Goal: Task Accomplishment & Management: Complete application form

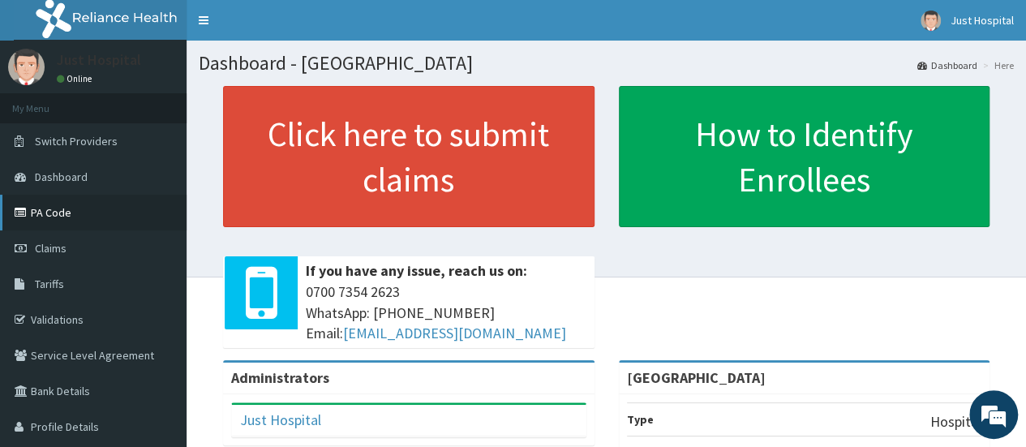
click at [47, 225] on link "PA Code" at bounding box center [93, 213] width 187 height 36
click at [75, 213] on link "PA Code" at bounding box center [93, 213] width 187 height 36
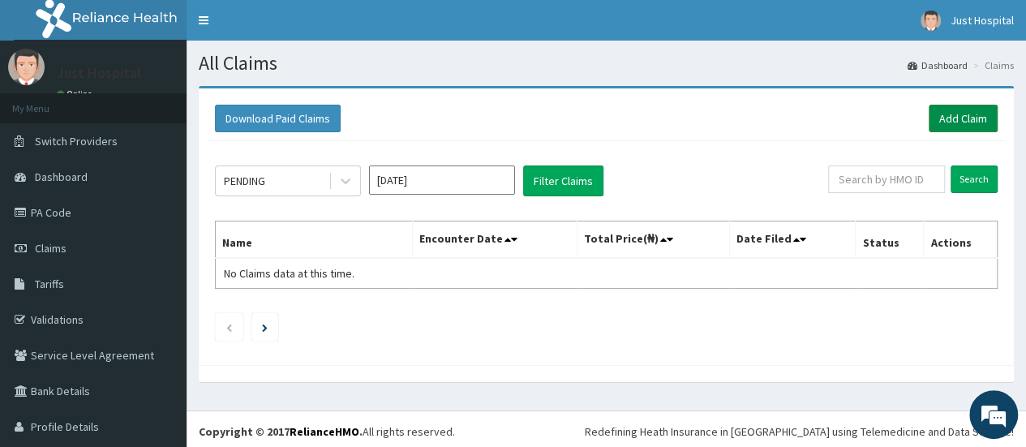
drag, startPoint x: 945, startPoint y: 137, endPoint x: 947, endPoint y: 123, distance: 14.0
click at [947, 123] on div "Download Paid Claims Add Claim" at bounding box center [606, 119] width 799 height 45
click at [947, 123] on link "Add Claim" at bounding box center [963, 119] width 69 height 28
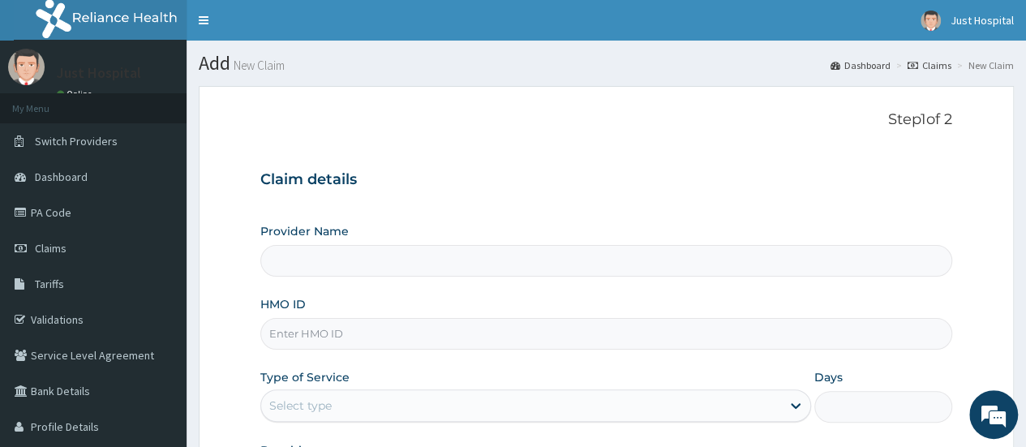
type input "[GEOGRAPHIC_DATA]"
click at [517, 258] on input "[GEOGRAPHIC_DATA]" at bounding box center [606, 261] width 692 height 32
click at [552, 346] on input "HMO ID" at bounding box center [606, 334] width 692 height 32
type input "PVX/10004/A"
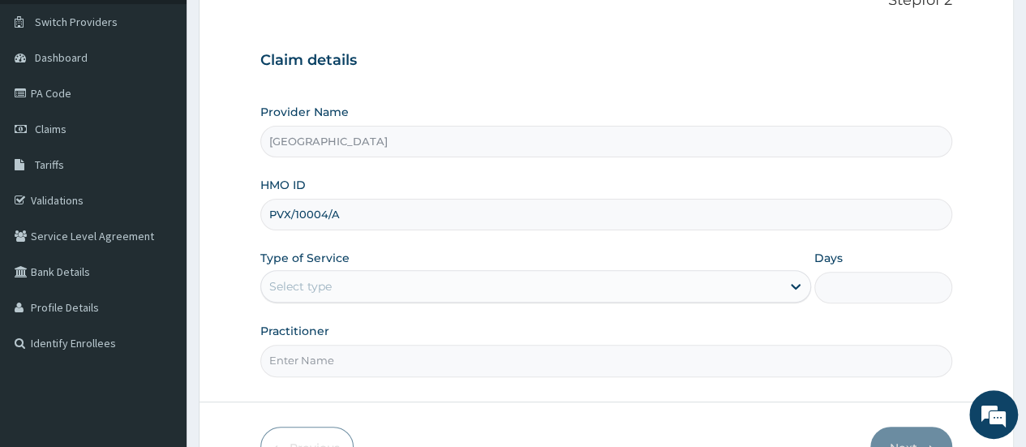
scroll to position [148, 0]
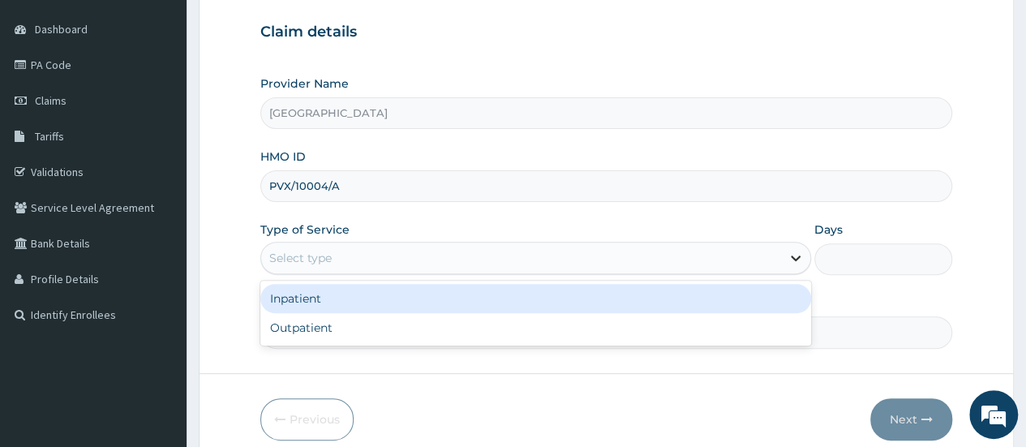
click at [801, 260] on icon at bounding box center [796, 258] width 16 height 16
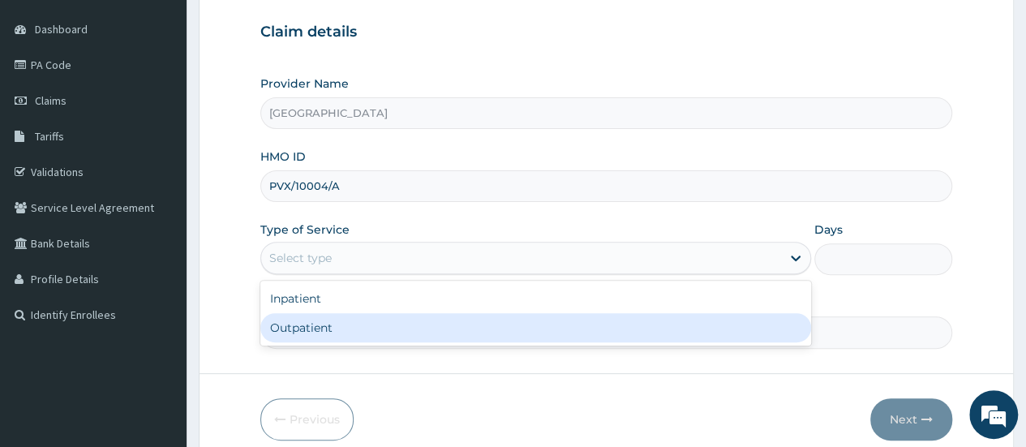
click at [676, 335] on div "Outpatient" at bounding box center [535, 327] width 551 height 29
type input "1"
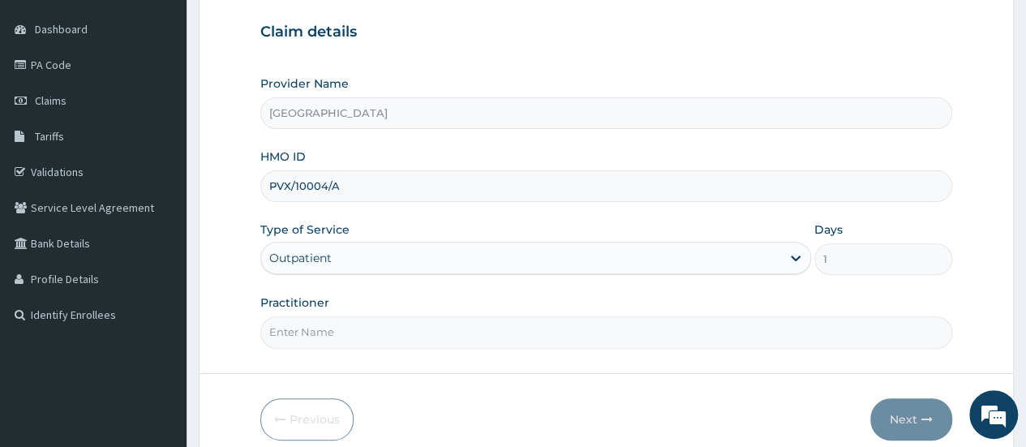
click at [673, 335] on input "Practitioner" at bounding box center [606, 332] width 692 height 32
type input "DR FLORENCE"
click at [884, 400] on button "Next" at bounding box center [911, 419] width 82 height 42
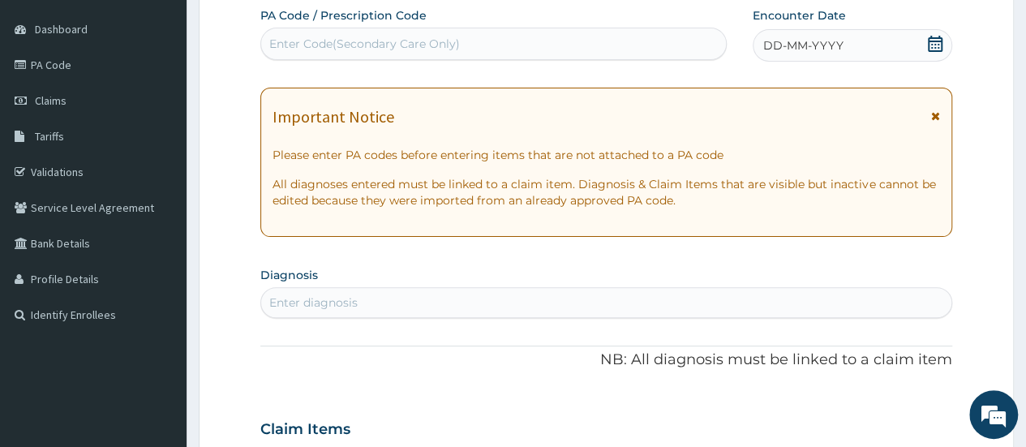
click at [582, 28] on div "Enter Code(Secondary Care Only)" at bounding box center [493, 44] width 466 height 32
paste input "PA/B56B00"
type input "PA/B56B00"
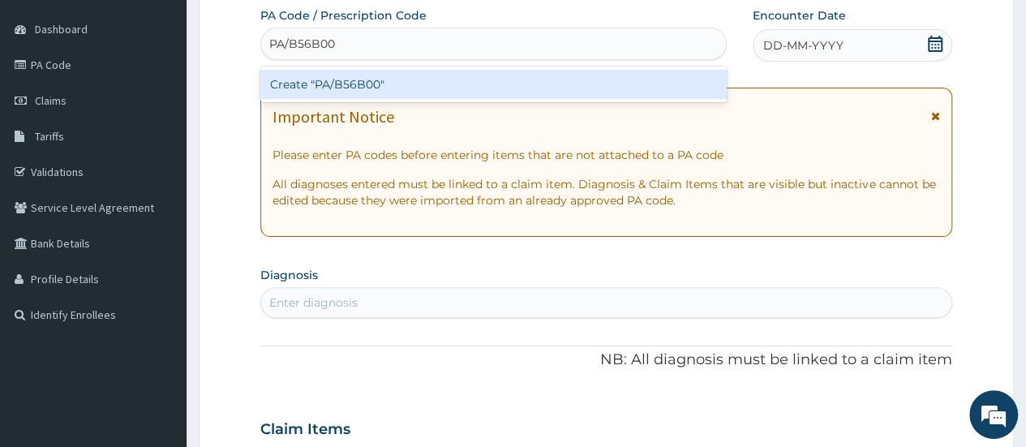
click at [565, 84] on div "Create "PA/B56B00"" at bounding box center [493, 84] width 466 height 29
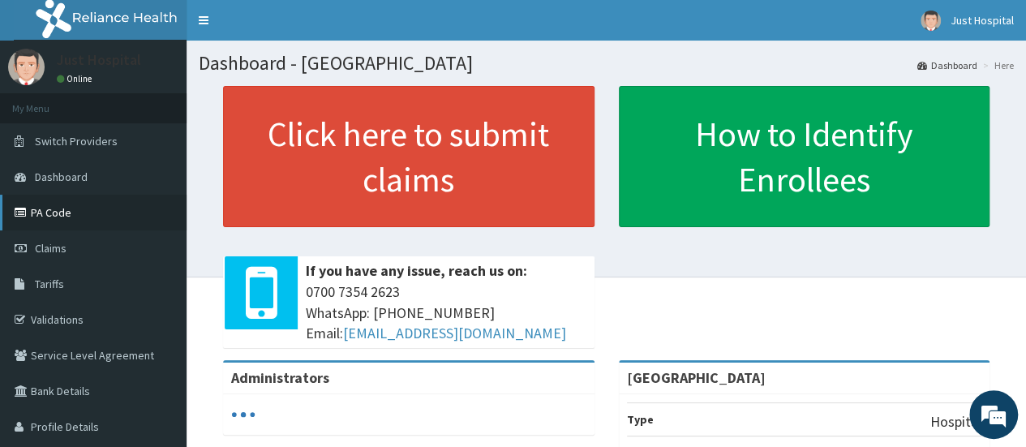
click at [104, 205] on link "PA Code" at bounding box center [93, 213] width 187 height 36
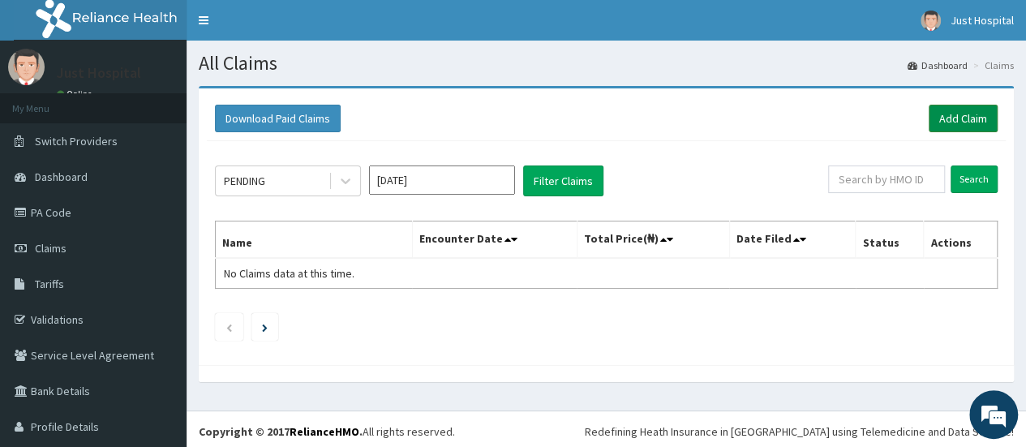
click at [949, 122] on link "Add Claim" at bounding box center [963, 119] width 69 height 28
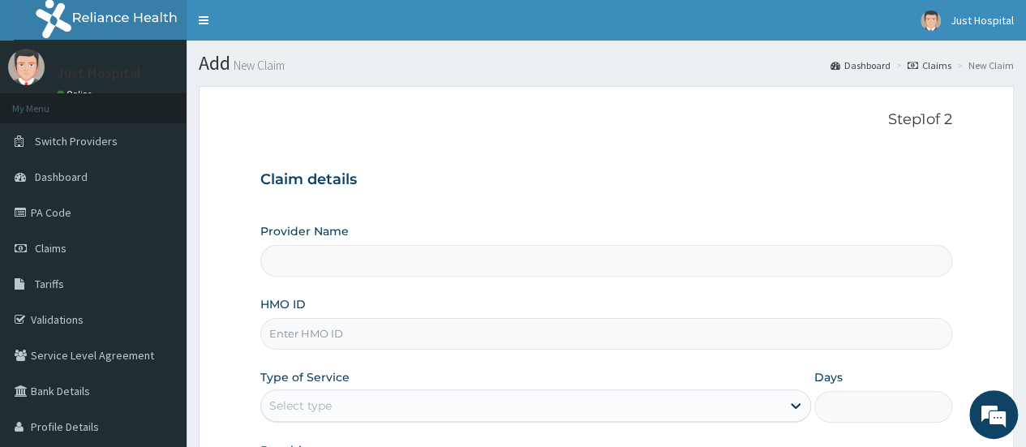
type input "[GEOGRAPHIC_DATA]"
click at [613, 341] on input "HMO ID" at bounding box center [606, 334] width 692 height 32
type input "PVX/10004/A"
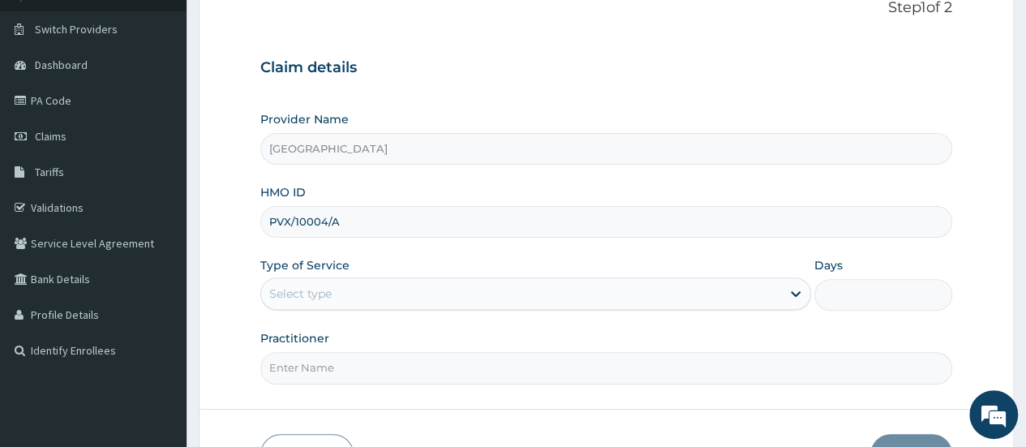
scroll to position [125, 0]
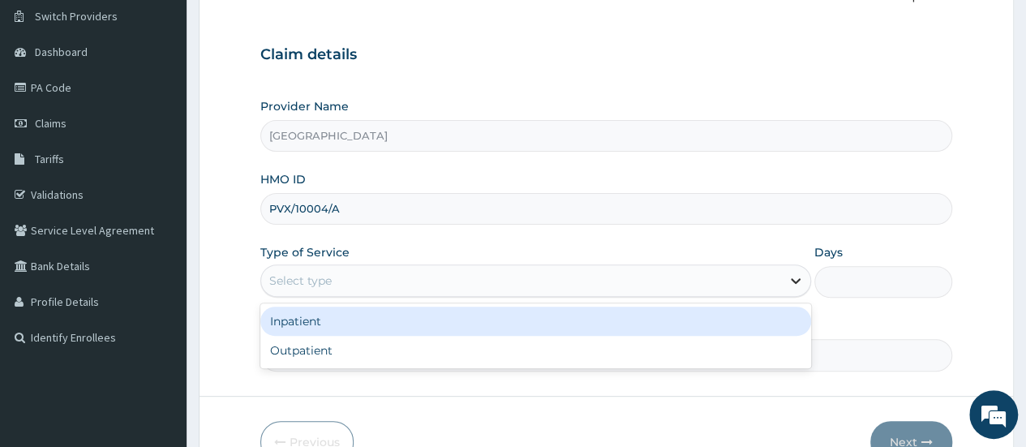
click at [800, 279] on icon at bounding box center [796, 282] width 10 height 6
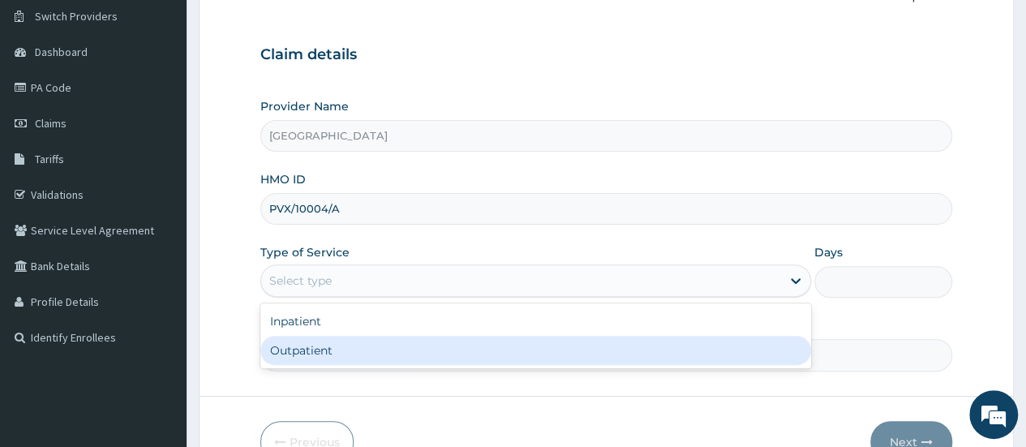
click at [709, 352] on div "Outpatient" at bounding box center [535, 350] width 551 height 29
type input "1"
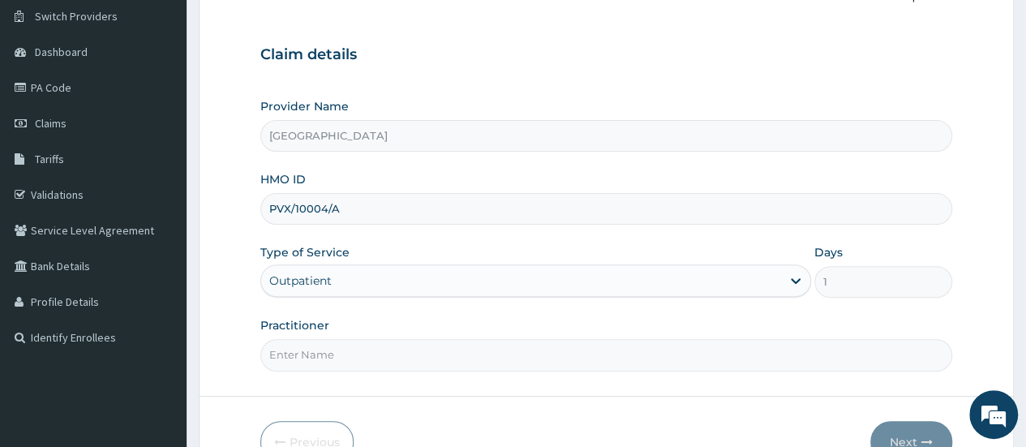
click at [613, 342] on input "Practitioner" at bounding box center [606, 355] width 692 height 32
type input "Dr Florence"
click at [917, 446] on button "Next" at bounding box center [911, 442] width 82 height 42
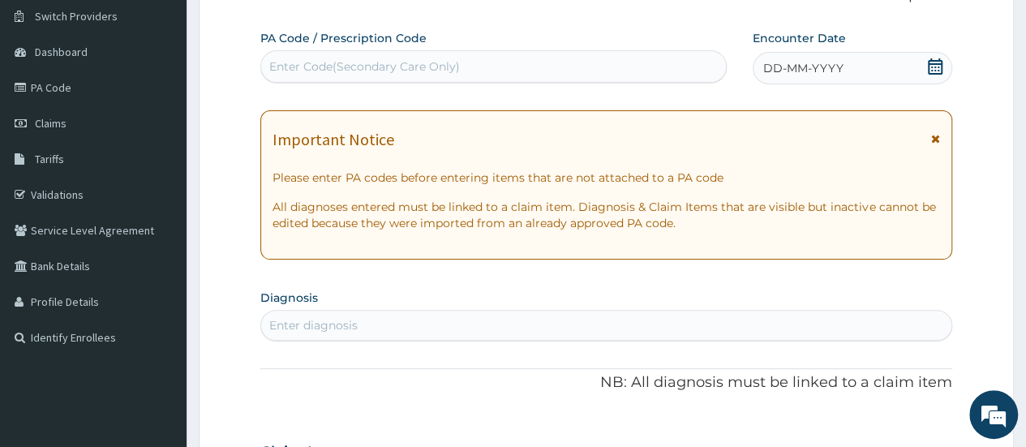
click at [558, 73] on div "Enter Code(Secondary Care Only)" at bounding box center [493, 67] width 464 height 26
paste input "PA/B56B00"
type input "PA/B56B00"
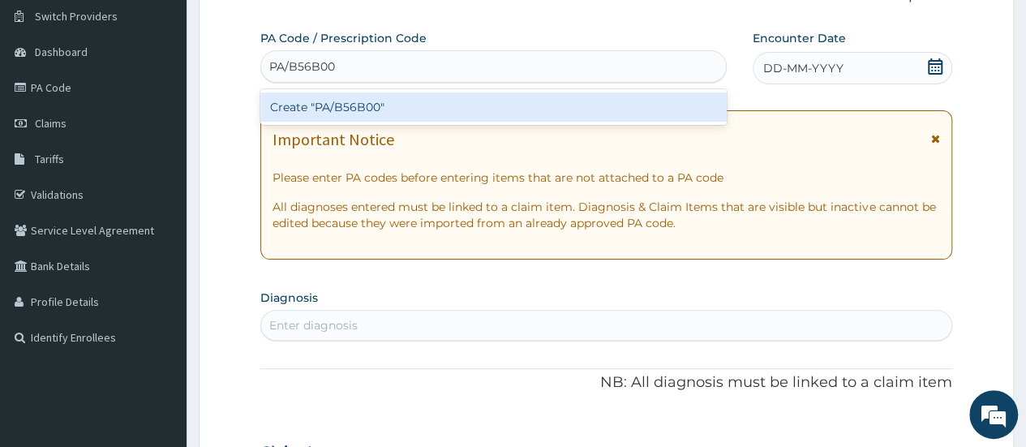
click at [538, 117] on div "Create "PA/B56B00"" at bounding box center [493, 106] width 466 height 29
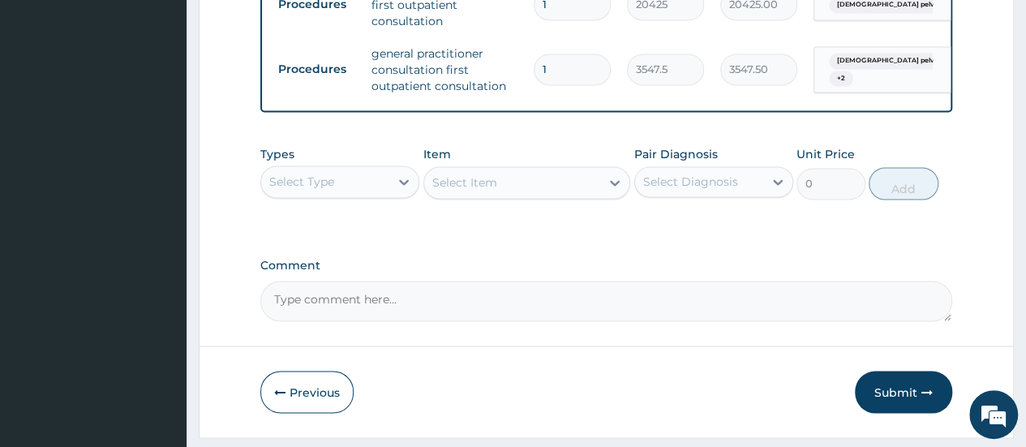
scroll to position [1317, 0]
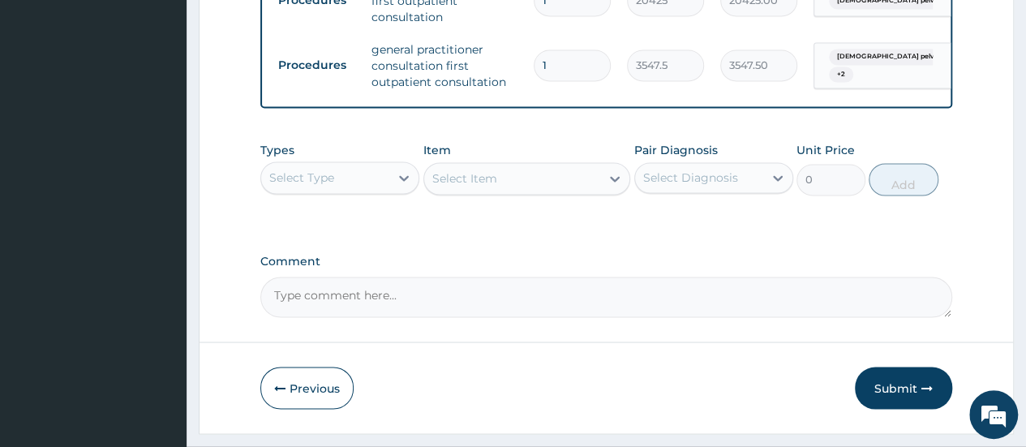
click at [550, 311] on textarea "Comment" at bounding box center [606, 297] width 692 height 41
type textarea "Please attend to this so we can continue care"
click at [905, 384] on button "Submit" at bounding box center [903, 388] width 97 height 42
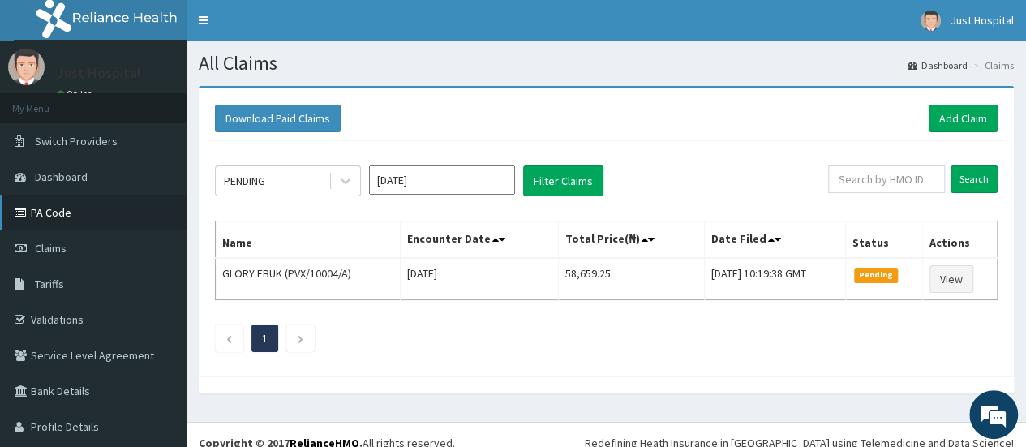
click at [75, 227] on link "PA Code" at bounding box center [93, 213] width 187 height 36
